Goal: Navigation & Orientation: Find specific page/section

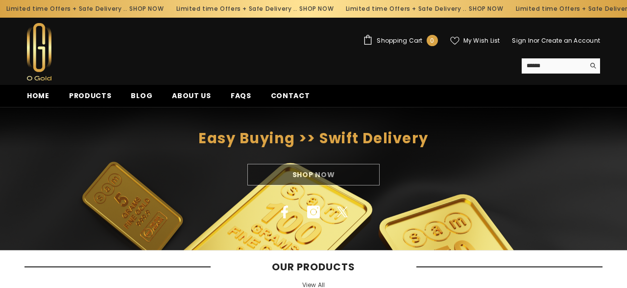
click at [315, 282] on link "View All" at bounding box center [313, 285] width 23 height 8
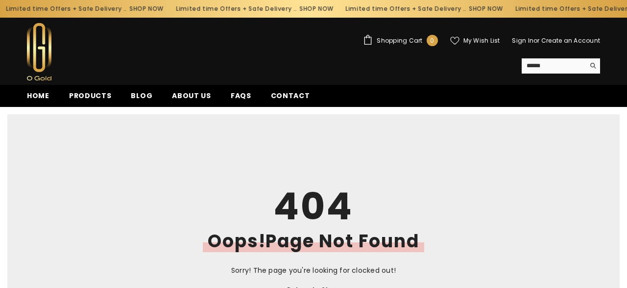
click at [101, 90] on link "Products" at bounding box center [90, 98] width 62 height 17
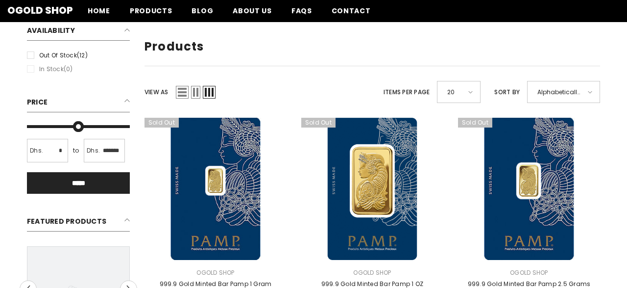
scroll to position [102, 0]
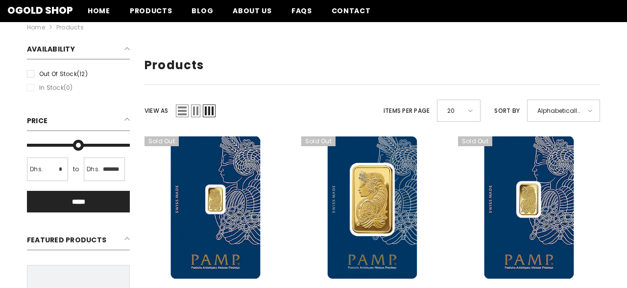
click at [185, 112] on span "List" at bounding box center [182, 110] width 13 height 13
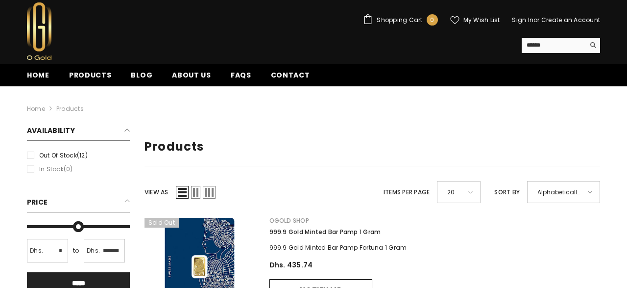
scroll to position [0, 0]
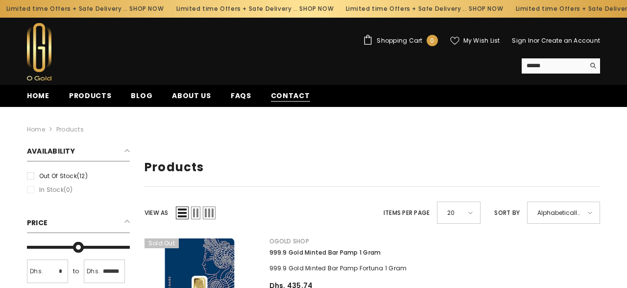
click at [274, 95] on span "Contact" at bounding box center [290, 96] width 39 height 10
